Goal: Task Accomplishment & Management: Manage account settings

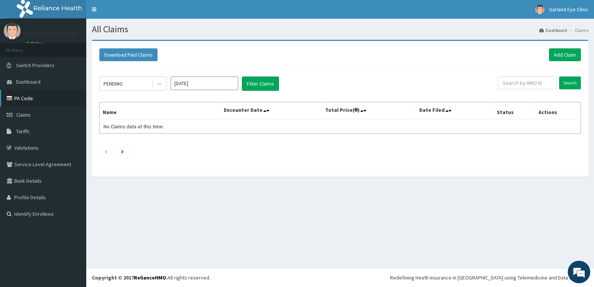
click at [30, 94] on link "PA Code" at bounding box center [43, 98] width 86 height 17
click at [576, 5] on link "Garland Eye Clinic" at bounding box center [562, 9] width 65 height 19
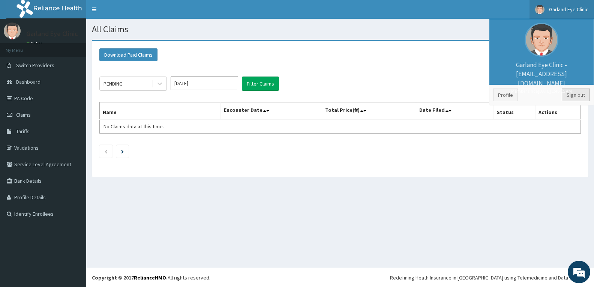
click at [576, 92] on link "Sign out" at bounding box center [576, 95] width 28 height 13
